Goal: Task Accomplishment & Management: Use online tool/utility

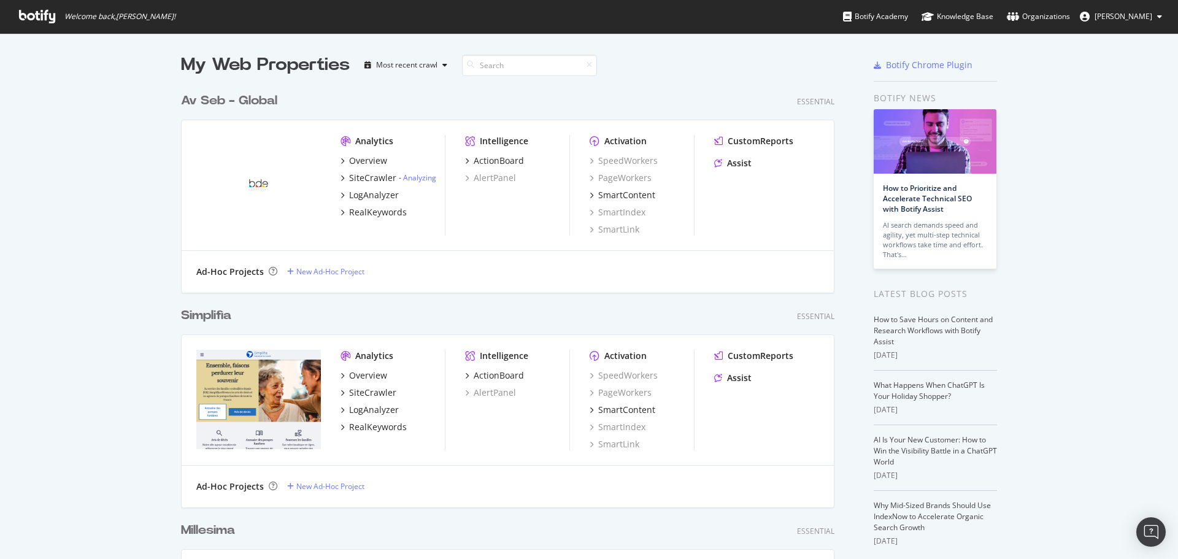
click at [504, 77] on div "Av Seb - Global Essential Analytics Overview SiteCrawler - Analyzing LogAnalyze…" at bounding box center [512, 184] width 663 height 215
click at [503, 69] on input at bounding box center [529, 65] width 135 height 21
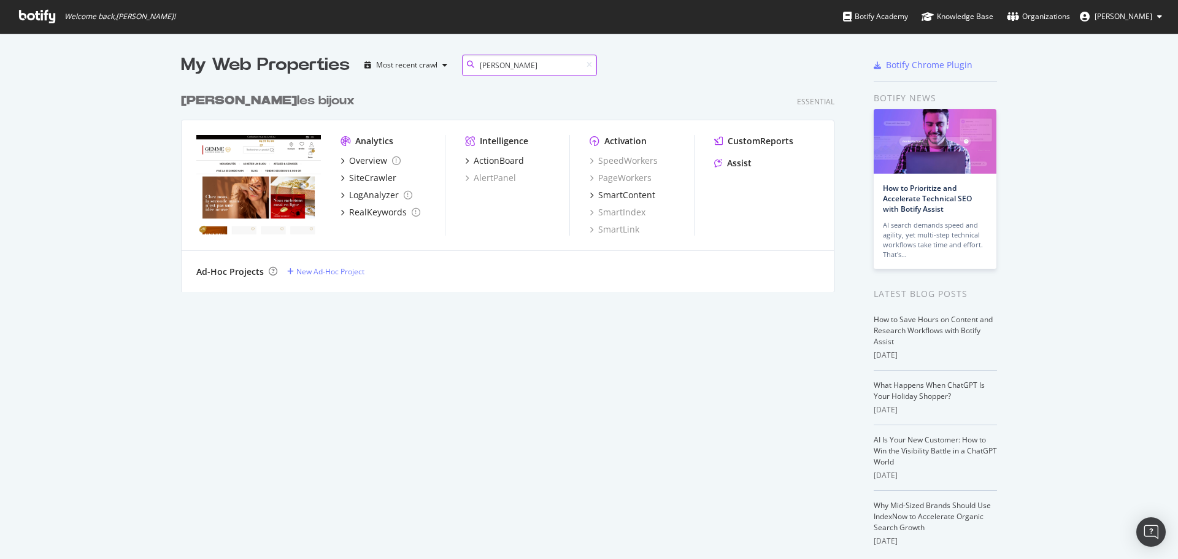
scroll to position [206, 654]
type input "[PERSON_NAME]"
drag, startPoint x: 503, startPoint y: 69, endPoint x: 372, endPoint y: 179, distance: 171.2
click at [372, 179] on div "SiteCrawler" at bounding box center [372, 178] width 47 height 12
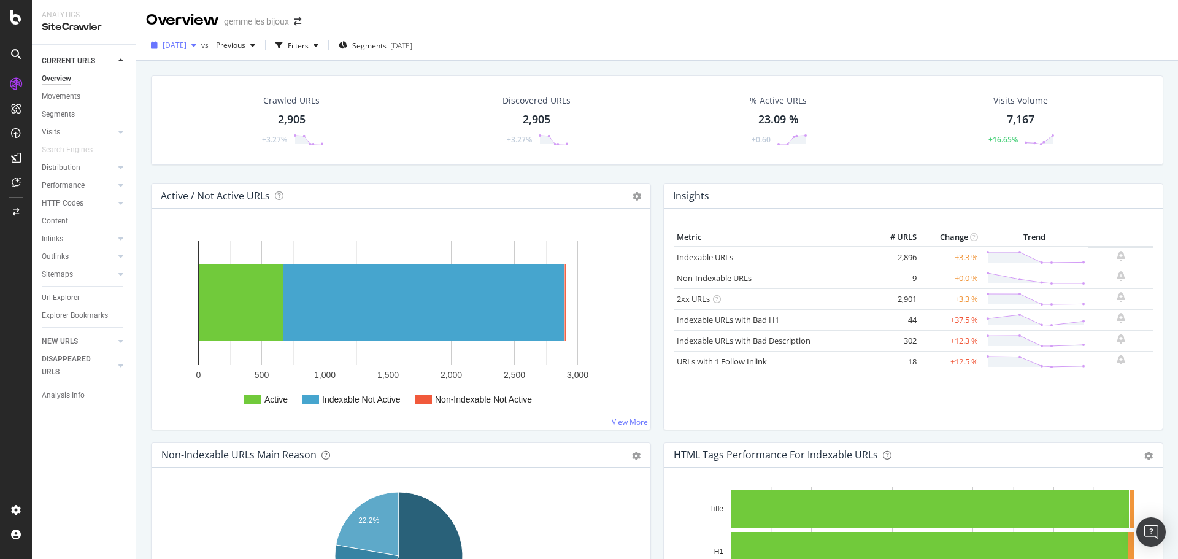
click at [177, 45] on span "[DATE]" at bounding box center [175, 45] width 24 height 10
click at [379, 91] on div "Crawled URLs 2,905 +3.27%" at bounding box center [291, 120] width 243 height 64
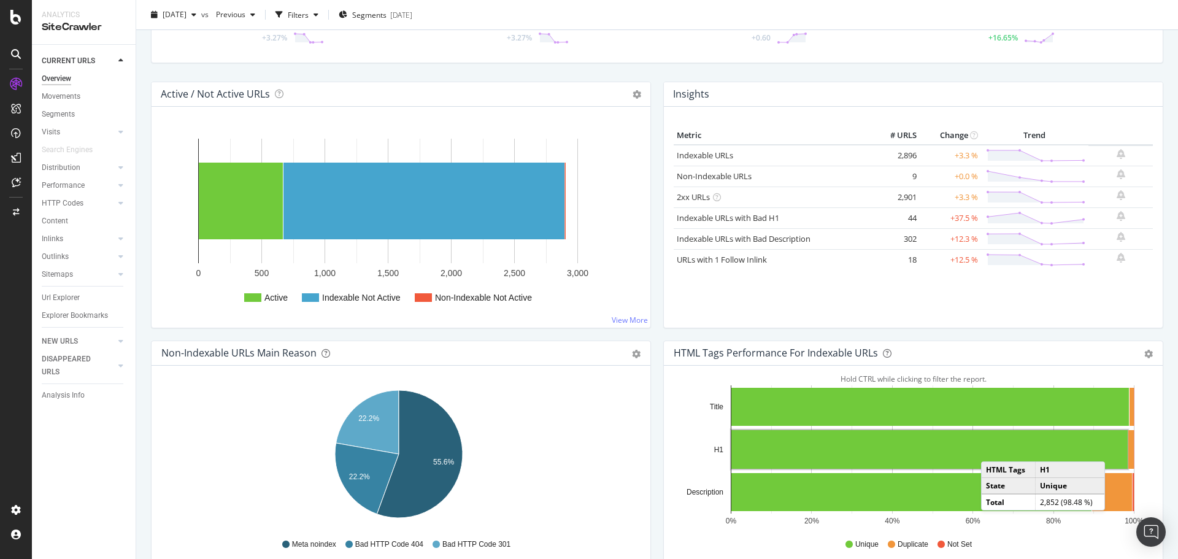
scroll to position [61, 0]
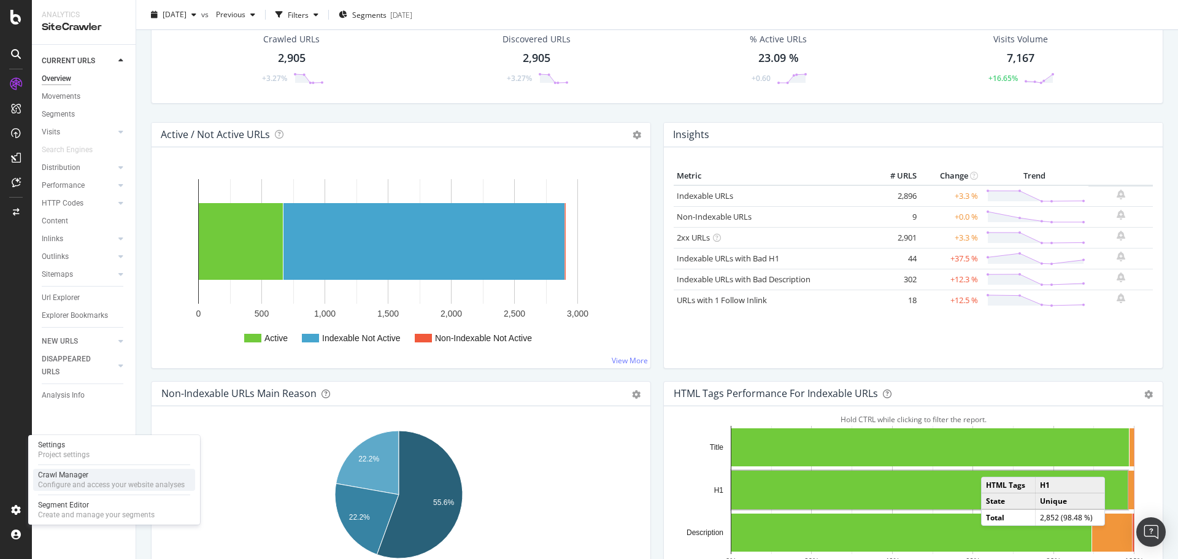
click at [94, 480] on div "Configure and access your website analyses" at bounding box center [111, 485] width 147 height 10
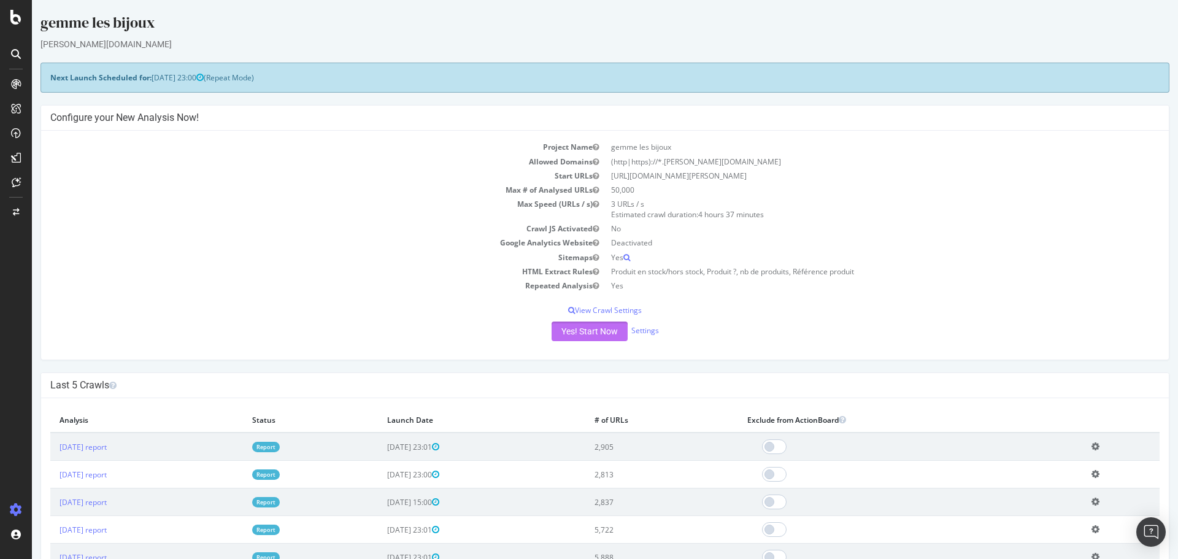
click at [576, 327] on button "Yes! Start Now" at bounding box center [590, 332] width 76 height 20
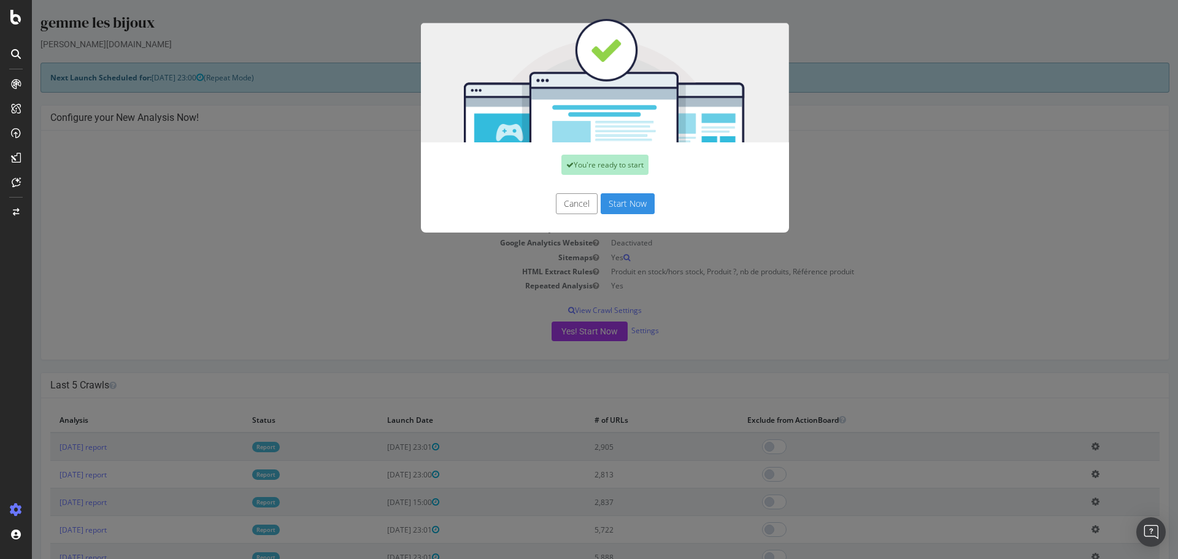
click at [632, 201] on button "Start Now" at bounding box center [628, 203] width 54 height 21
